Goal: Task Accomplishment & Management: Complete application form

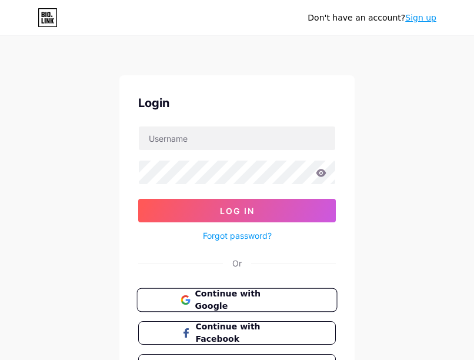
click at [232, 298] on span "Continue with Google" at bounding box center [244, 300] width 98 height 25
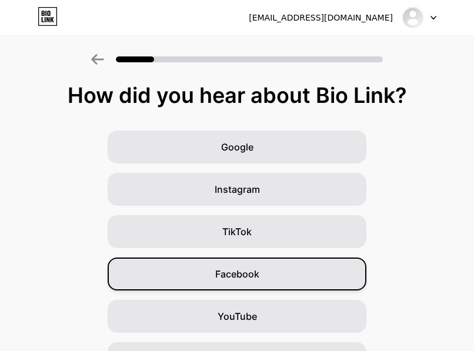
click at [268, 279] on div "Facebook" at bounding box center [237, 274] width 259 height 33
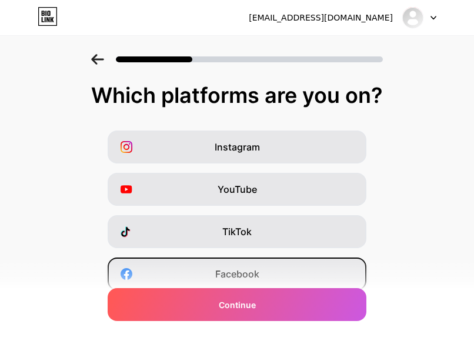
click at [247, 274] on span "Facebook" at bounding box center [237, 274] width 44 height 14
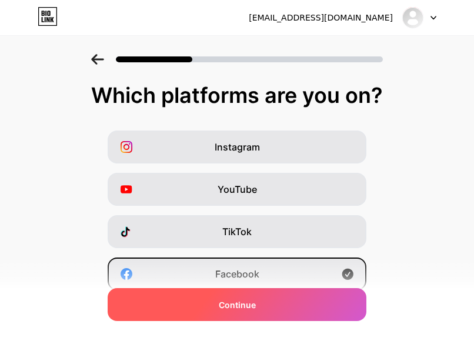
click at [269, 310] on div "Continue" at bounding box center [237, 304] width 259 height 33
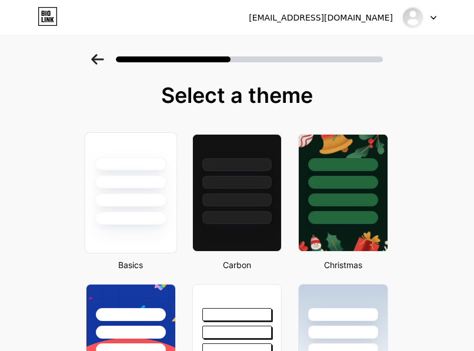
click at [158, 195] on div at bounding box center [131, 201] width 72 height 14
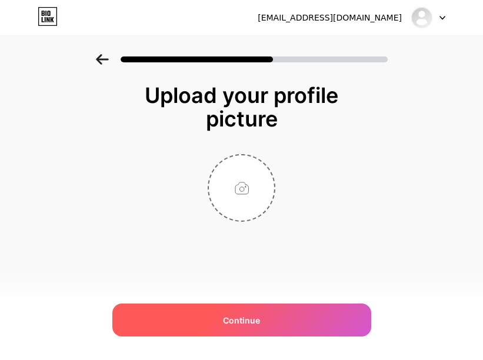
click at [257, 322] on span "Continue" at bounding box center [241, 320] width 37 height 12
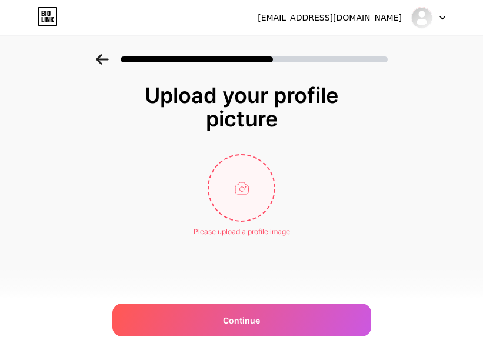
click at [244, 195] on input "file" at bounding box center [241, 187] width 65 height 65
type input "C:\fakepath\510420607_18013320977733960_2003891881686350308_n.jpg"
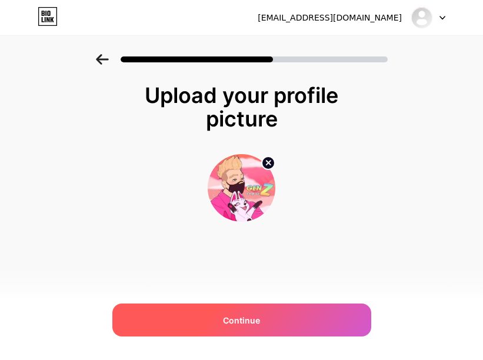
click at [207, 319] on div "Continue" at bounding box center [241, 320] width 259 height 33
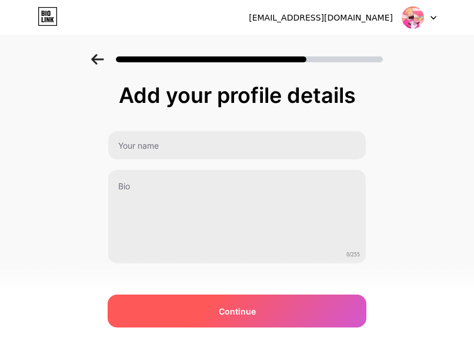
click at [244, 310] on span "Continue" at bounding box center [237, 311] width 37 height 12
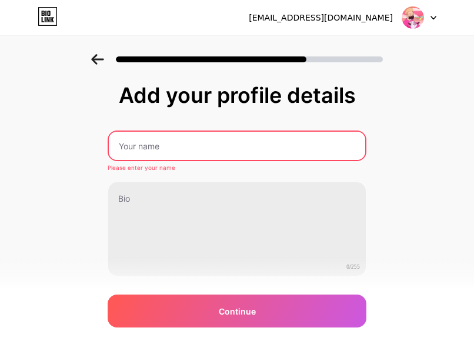
click at [165, 144] on input "text" at bounding box center [237, 146] width 256 height 28
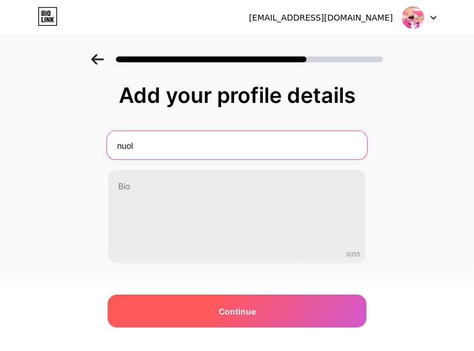
type input "nuol"
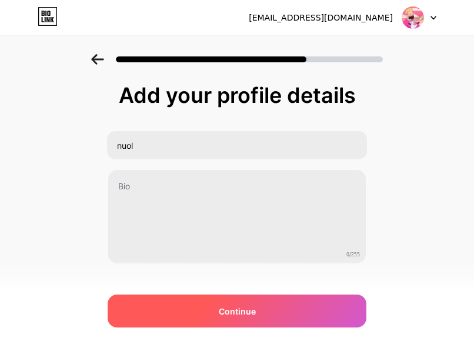
click at [185, 304] on div "Continue" at bounding box center [237, 311] width 259 height 33
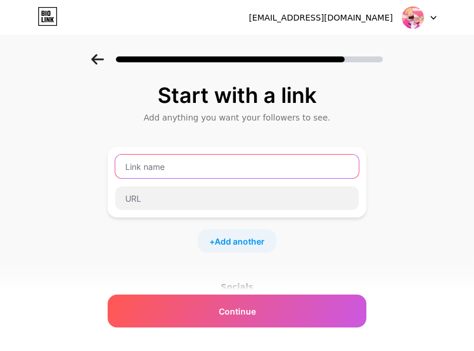
click at [177, 163] on input "text" at bounding box center [237, 167] width 244 height 24
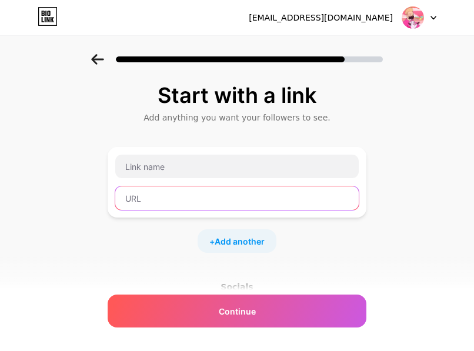
click at [158, 199] on input "text" at bounding box center [237, 198] width 244 height 24
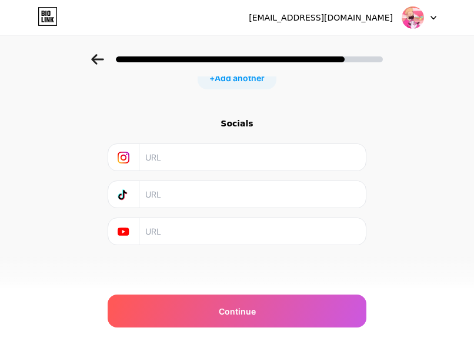
scroll to position [46, 0]
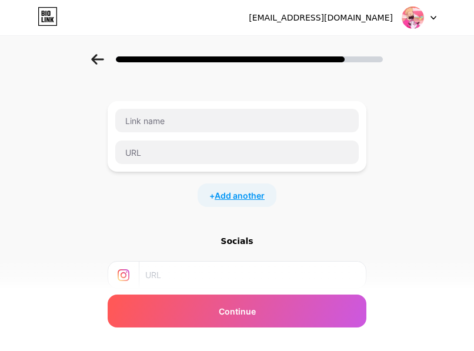
click at [245, 196] on span "Add another" at bounding box center [240, 195] width 50 height 12
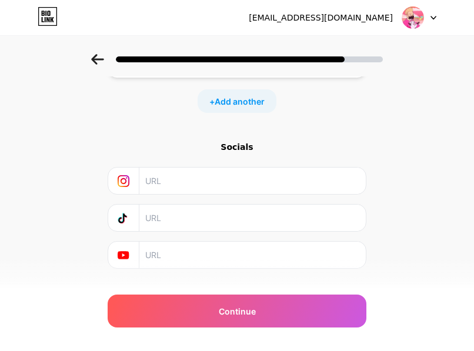
scroll to position [0, 0]
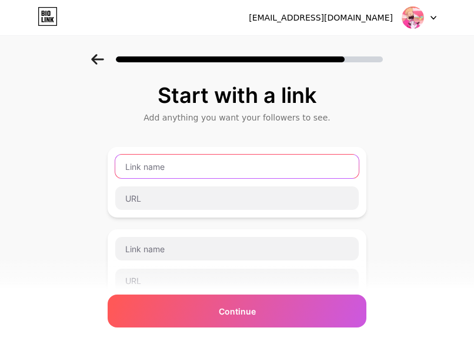
click at [188, 167] on input "text" at bounding box center [237, 167] width 244 height 24
click at [174, 161] on input "text" at bounding box center [237, 167] width 244 height 24
paste input "[URL][DOMAIN_NAME]"
type input "[URL][DOMAIN_NAME]"
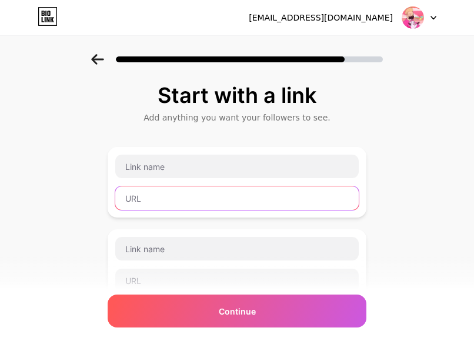
click at [156, 197] on input "text" at bounding box center [237, 198] width 244 height 24
paste input "[URL][DOMAIN_NAME]"
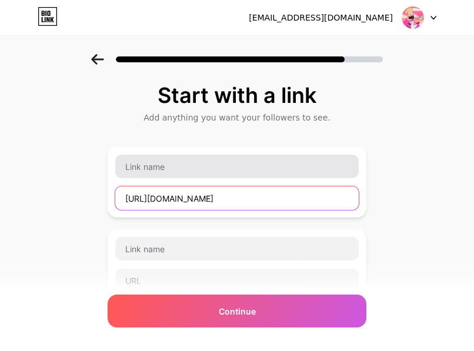
type input "[URL][DOMAIN_NAME]"
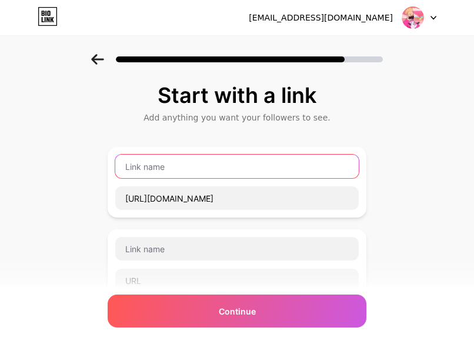
click at [167, 167] on input "text" at bounding box center [237, 167] width 244 height 24
type input "Cli"
click at [142, 166] on input "Cli" at bounding box center [237, 167] width 244 height 24
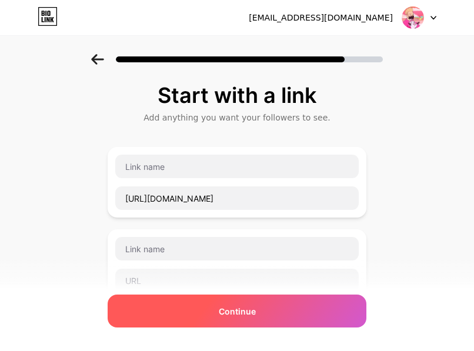
click at [194, 302] on div "Continue" at bounding box center [237, 311] width 259 height 33
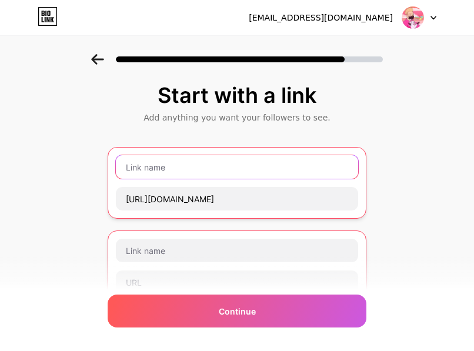
click at [162, 168] on input "text" at bounding box center [237, 167] width 242 height 24
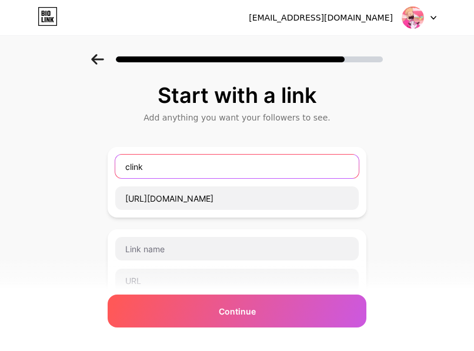
type input "clink"
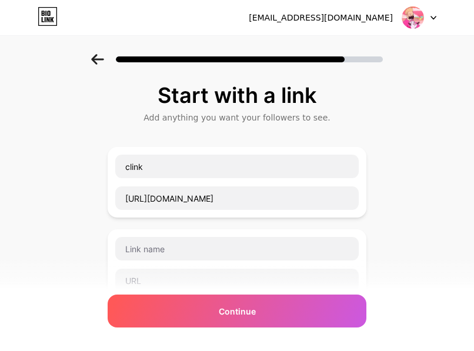
click at [60, 202] on div "Start with a link Add anything you want your followers to see. clink [URL][DOMA…" at bounding box center [237, 302] width 474 height 496
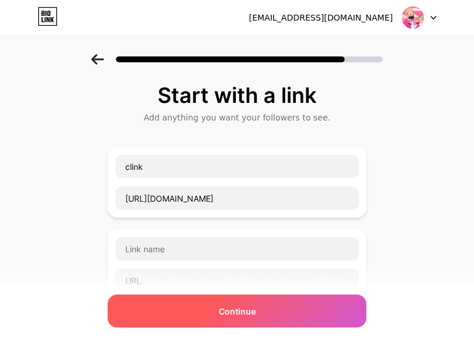
click at [165, 306] on div "Continue" at bounding box center [237, 311] width 259 height 33
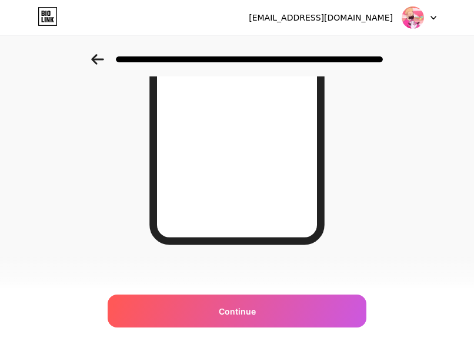
scroll to position [59, 0]
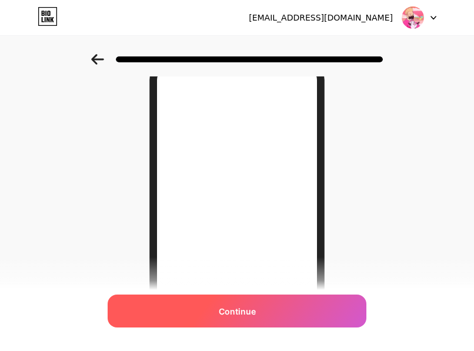
click at [248, 305] on span "Continue" at bounding box center [237, 311] width 37 height 12
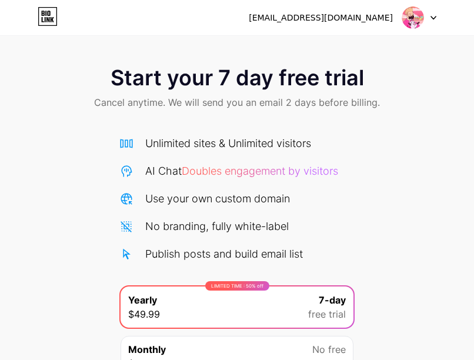
scroll to position [114, 0]
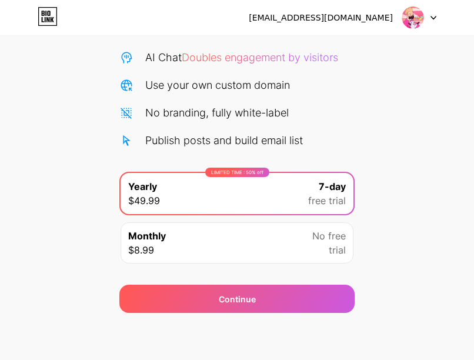
click at [289, 235] on div "Monthly $8.99 No free trial" at bounding box center [237, 242] width 233 height 41
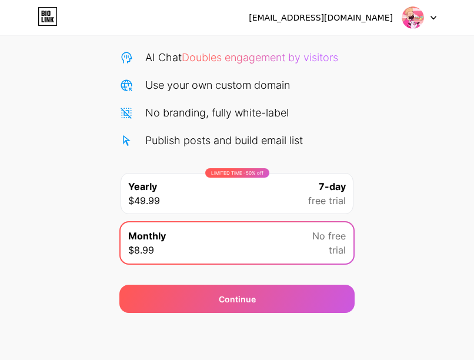
scroll to position [0, 0]
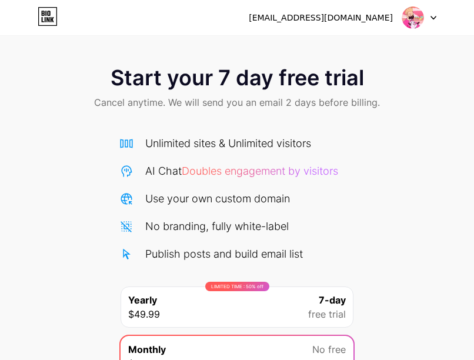
click at [261, 309] on div "LIMITED TIME : 50% off Yearly $49.99 7-day free trial" at bounding box center [237, 306] width 233 height 41
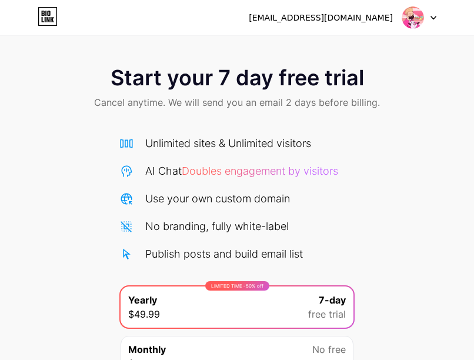
click at [416, 16] on img at bounding box center [413, 17] width 22 height 22
click at [55, 15] on icon at bounding box center [48, 16] width 20 height 19
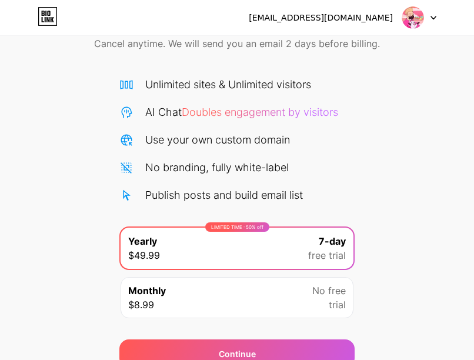
scroll to position [114, 0]
